Goal: Transaction & Acquisition: Purchase product/service

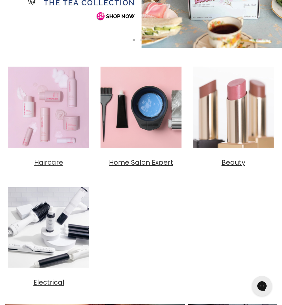
click at [56, 101] on img "Main content" at bounding box center [48, 107] width 87 height 87
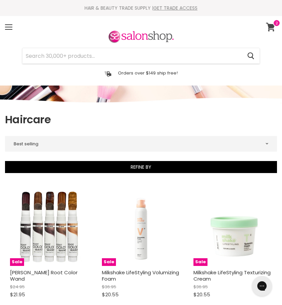
click at [273, 27] on icon at bounding box center [270, 27] width 9 height 9
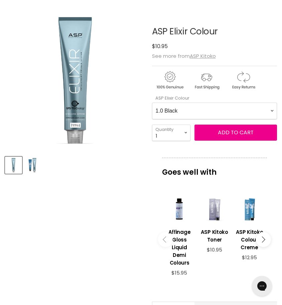
scroll to position [86, 0]
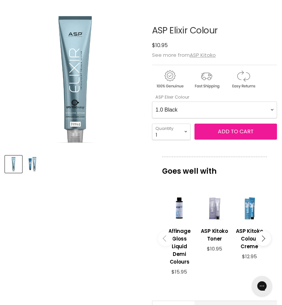
click at [239, 133] on span "Add to cart" at bounding box center [236, 132] width 36 height 8
click at [235, 132] on span "Add to cart" at bounding box center [236, 132] width 36 height 8
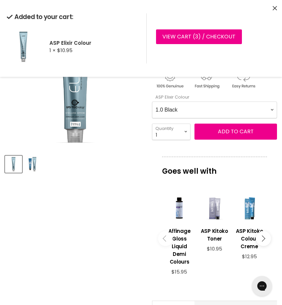
select Colour-0-0 "8.7 Light Blue Ash Blonde"
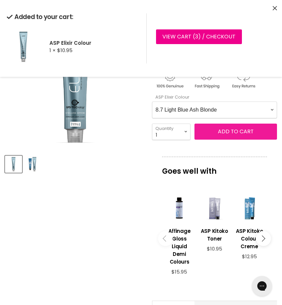
click at [238, 136] on button "Add to cart" at bounding box center [236, 132] width 83 height 16
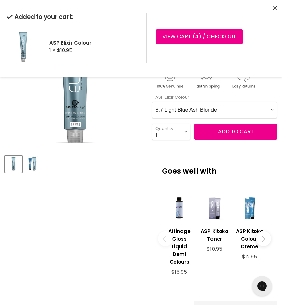
click at [122, 150] on div "Click or scroll to zoom Tap or pinch to zoom Click or scroll to zoom" at bounding box center [75, 91] width 140 height 164
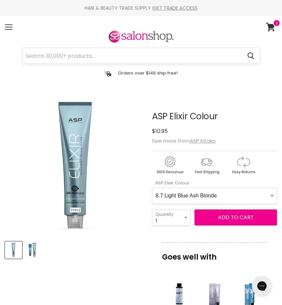
scroll to position [0, 0]
click at [127, 54] on input "Search" at bounding box center [132, 55] width 220 height 15
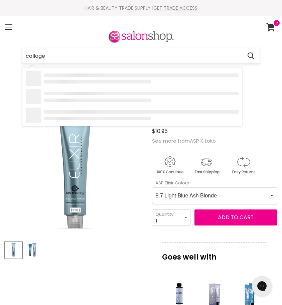
type input "collagen"
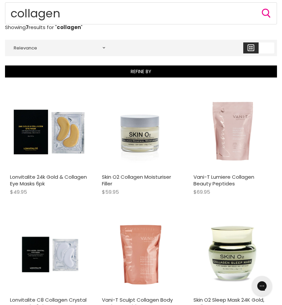
scroll to position [110, 0]
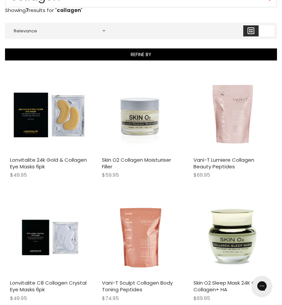
click at [231, 122] on img "Main content" at bounding box center [233, 114] width 79 height 79
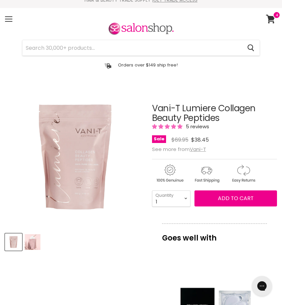
scroll to position [136, 0]
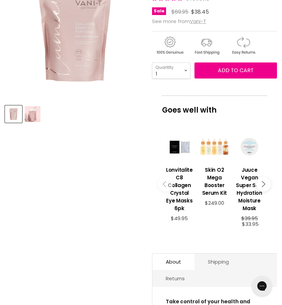
click at [29, 115] on img "Product thumbnails" at bounding box center [33, 114] width 16 height 16
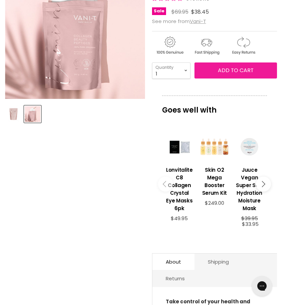
click at [229, 71] on span "Add to cart" at bounding box center [236, 71] width 36 height 8
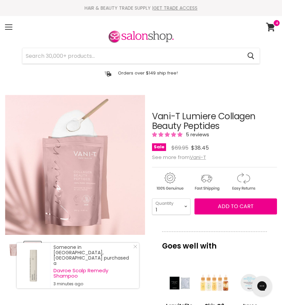
scroll to position [0, 0]
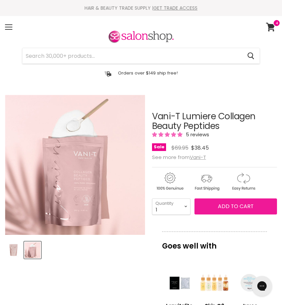
click at [228, 209] on span "Add to cart" at bounding box center [236, 207] width 36 height 8
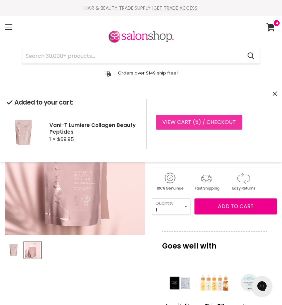
click at [207, 124] on link "View cart ( 5 ) / Checkout" at bounding box center [199, 122] width 86 height 15
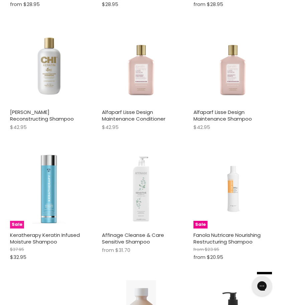
scroll to position [851, 0]
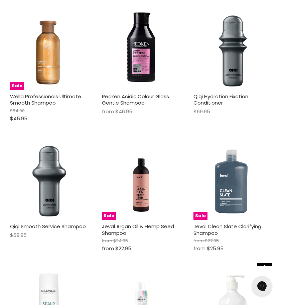
scroll to position [1361, 0]
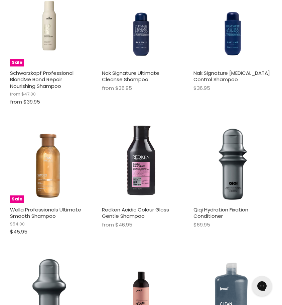
click at [136, 157] on img "Main content" at bounding box center [141, 164] width 79 height 79
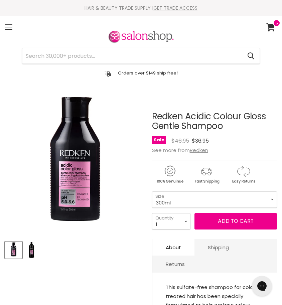
click at [78, 171] on img "Redken Acidic Colour Gloss Gentle Shampoo image. Click or Scroll to Zoom." at bounding box center [75, 165] width 140 height 140
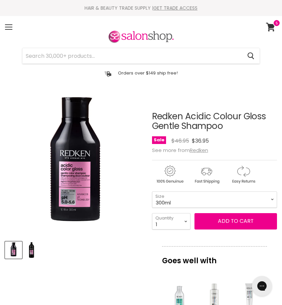
click at [31, 250] on img "Product thumbnails" at bounding box center [32, 251] width 14 height 16
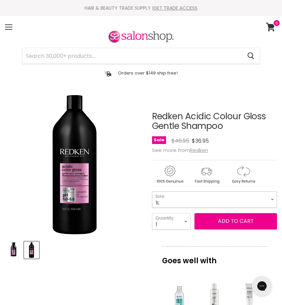
select select "1L"
click at [11, 254] on img "Product thumbnails" at bounding box center [14, 251] width 16 height 16
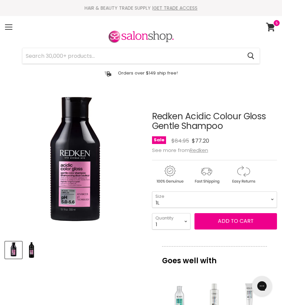
click at [72, 174] on img "Redken Acidic Colour Gloss Gentle Shampoo image. Click or Scroll to Zoom." at bounding box center [75, 165] width 140 height 140
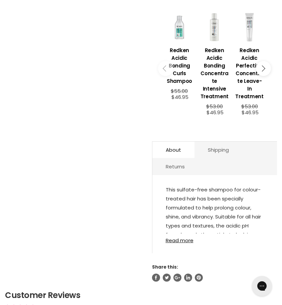
scroll to position [407, 0]
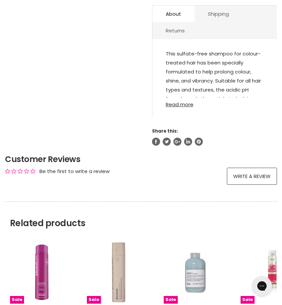
click at [182, 106] on link "Read more" at bounding box center [215, 103] width 98 height 10
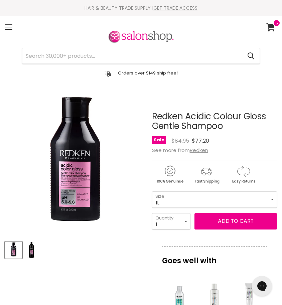
scroll to position [0, 0]
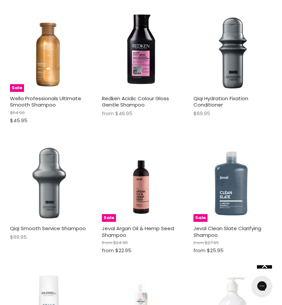
click at [55, 176] on img "Main content" at bounding box center [49, 183] width 79 height 79
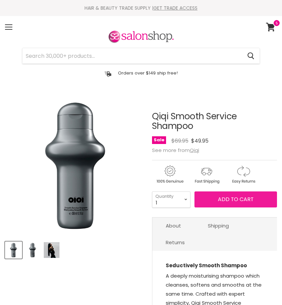
click at [229, 199] on span "Add to cart" at bounding box center [236, 200] width 36 height 8
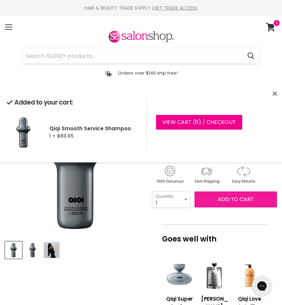
scroll to position [94, 0]
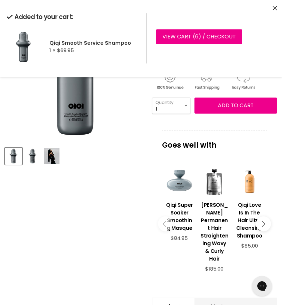
click at [262, 222] on icon "Main content" at bounding box center [262, 224] width 6 height 6
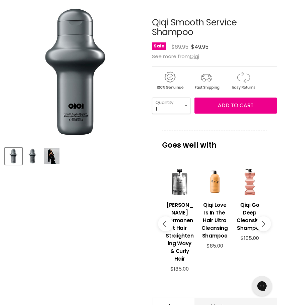
scroll to position [95, 0]
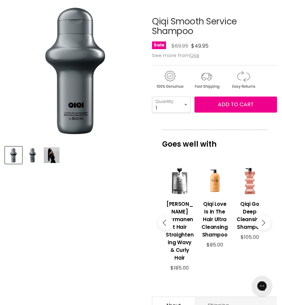
click at [266, 221] on button "Main content" at bounding box center [263, 223] width 15 height 15
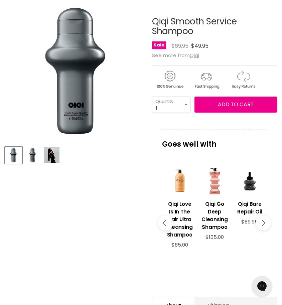
click at [266, 219] on button "Main content" at bounding box center [263, 223] width 15 height 15
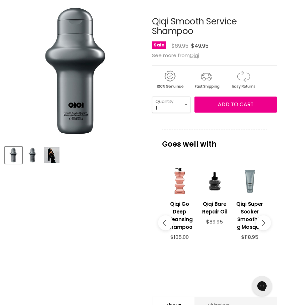
click at [266, 219] on button "Main content" at bounding box center [263, 223] width 15 height 15
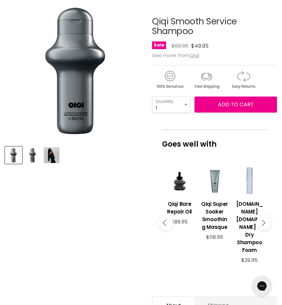
click at [266, 219] on button "Main content" at bounding box center [263, 223] width 15 height 15
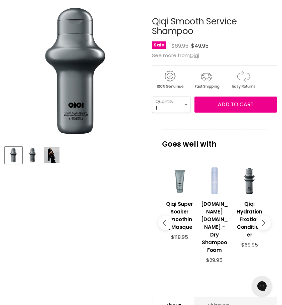
click at [266, 219] on button "Main content" at bounding box center [263, 223] width 15 height 15
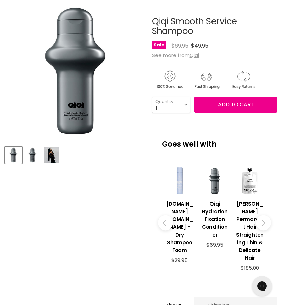
click at [266, 219] on button "Main content" at bounding box center [263, 223] width 15 height 15
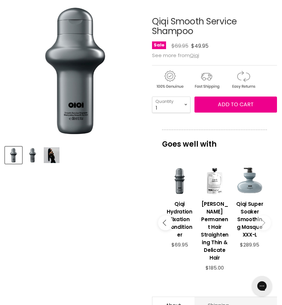
click at [262, 220] on icon "Main content" at bounding box center [262, 223] width 6 height 6
click at [169, 224] on button "Main content" at bounding box center [165, 223] width 15 height 15
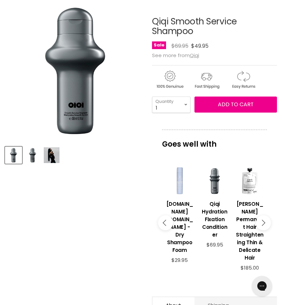
click at [169, 224] on button "Main content" at bounding box center [165, 223] width 15 height 15
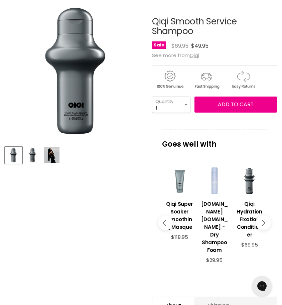
click at [169, 224] on button "Main content" at bounding box center [165, 223] width 15 height 15
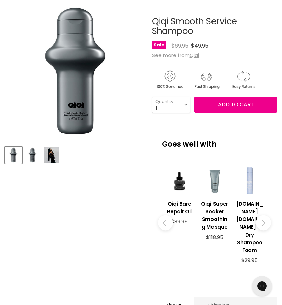
click at [169, 224] on button "Main content" at bounding box center [165, 223] width 15 height 15
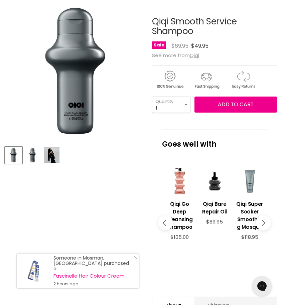
click at [169, 224] on button "Main content" at bounding box center [165, 223] width 15 height 15
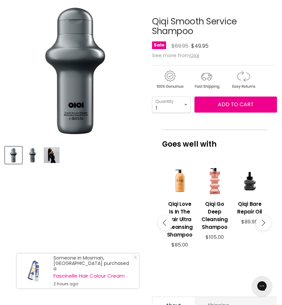
click at [169, 224] on button "Main content" at bounding box center [165, 223] width 15 height 15
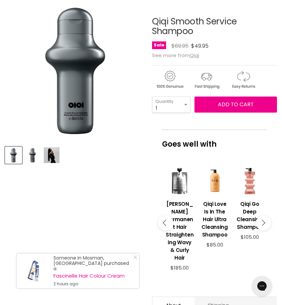
click at [169, 224] on button "Main content" at bounding box center [165, 223] width 15 height 15
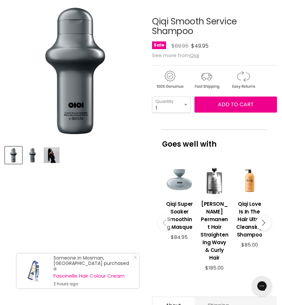
click at [180, 189] on div "Main content" at bounding box center [180, 181] width 28 height 28
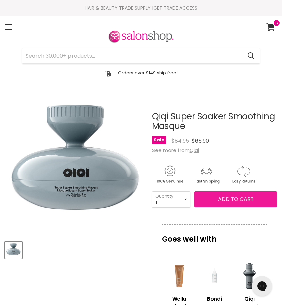
click at [236, 197] on span "Add to cart" at bounding box center [236, 200] width 36 height 8
click at [236, 200] on span "Add to cart" at bounding box center [236, 200] width 36 height 8
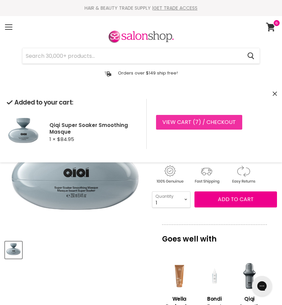
click at [209, 121] on link "View cart ( 7 ) / Checkout" at bounding box center [199, 122] width 86 height 15
